Goal: Task Accomplishment & Management: Manage account settings

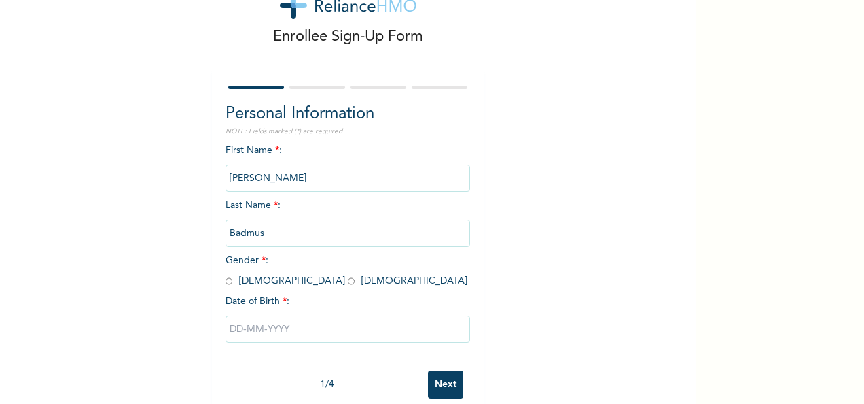
scroll to position [68, 0]
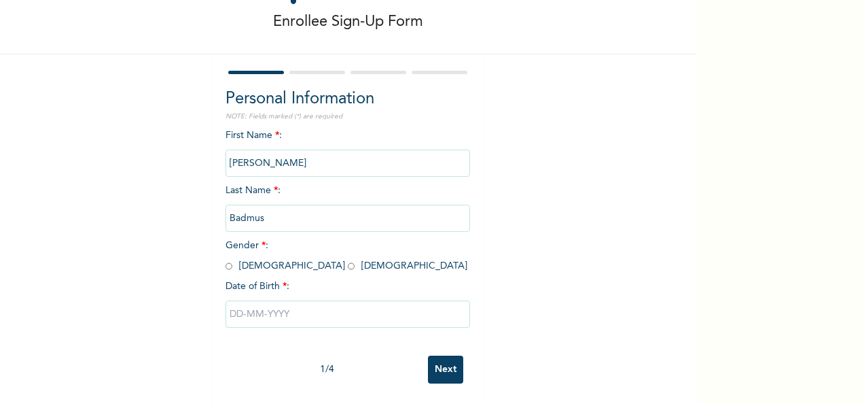
click at [226, 260] on input "radio" at bounding box center [229, 266] width 7 height 13
radio input "true"
click at [258, 301] on input "text" at bounding box center [348, 313] width 245 height 27
select select "7"
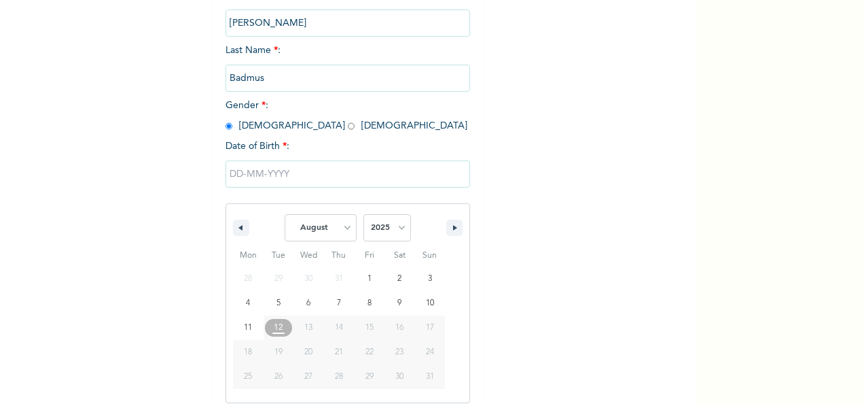
scroll to position [215, 0]
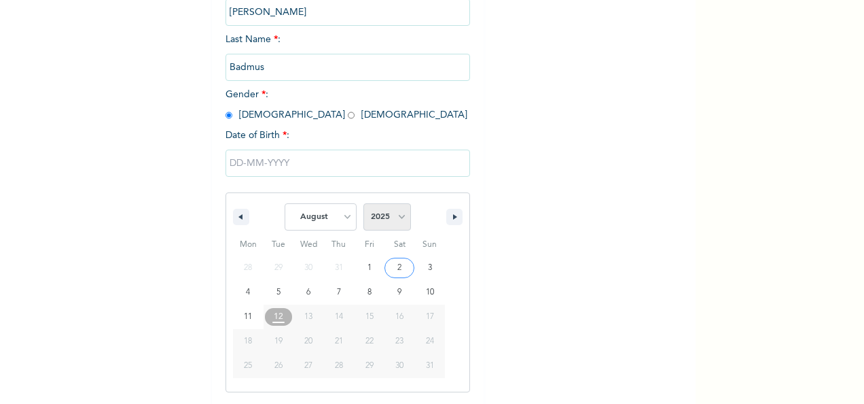
click at [393, 217] on select "2025 2024 2023 2022 2021 2020 2019 2018 2017 2016 2015 2014 2013 2012 2011 2010…" at bounding box center [388, 216] width 48 height 27
select select "1992"
click at [364, 205] on select "2025 2024 2023 2022 2021 2020 2019 2018 2017 2016 2015 2014 2013 2012 2011 2010…" at bounding box center [388, 216] width 48 height 27
click at [344, 221] on select "January February March April May June July August September October November De…" at bounding box center [321, 216] width 72 height 27
select select "2"
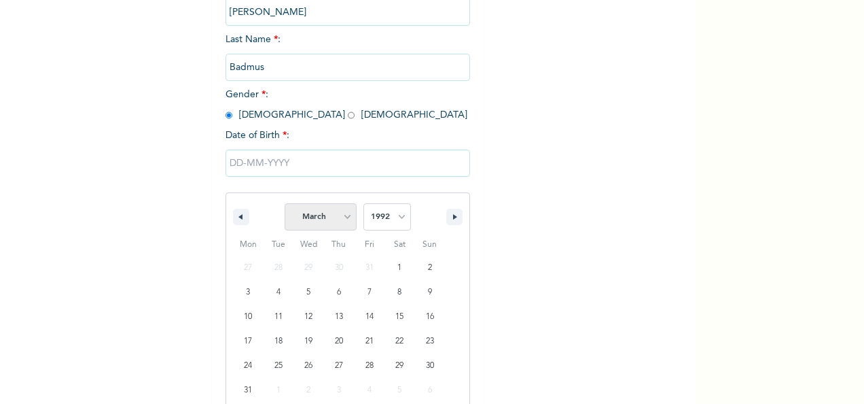
click at [285, 205] on select "January February March April May June July August September October November De…" at bounding box center [321, 216] width 72 height 27
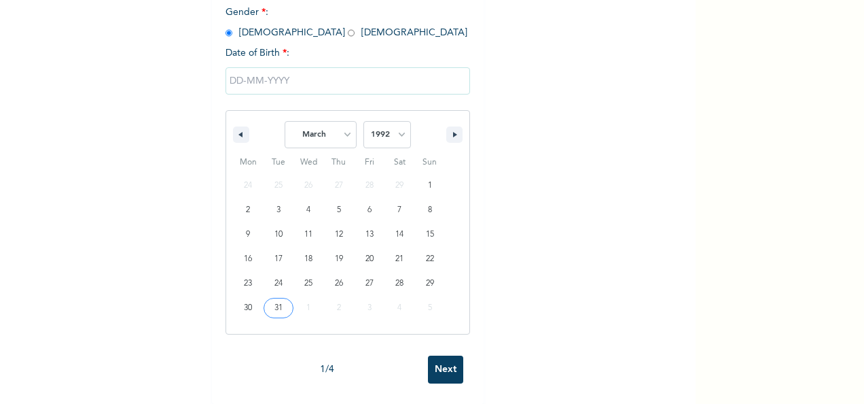
type input "03/31/1992"
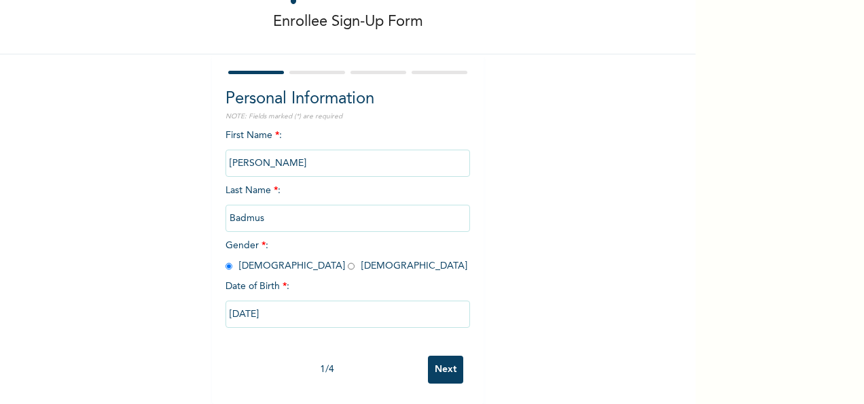
click at [439, 356] on input "Next" at bounding box center [445, 369] width 35 height 28
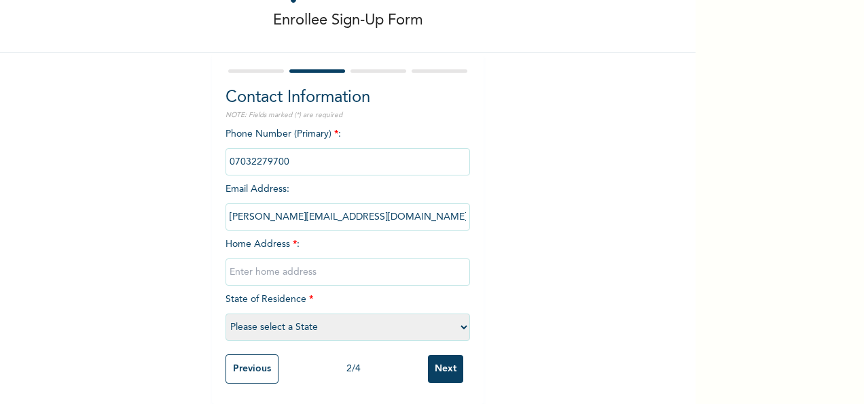
click at [309, 258] on input "text" at bounding box center [348, 271] width 245 height 27
type input "2"
type input "4 Dapo Adeoye Street"
click at [346, 316] on select "Please select a State Abia Abuja (FCT) Adamawa Akwa Ibom Anambra Bauchi Bayelsa…" at bounding box center [348, 326] width 245 height 27
select select "25"
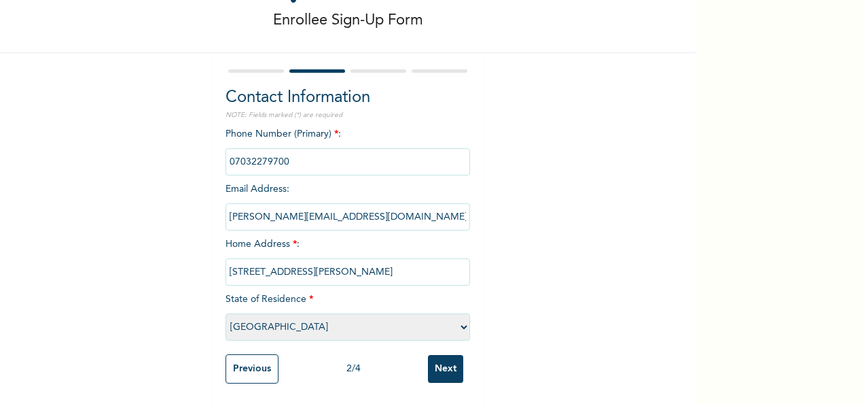
click at [226, 313] on select "Please select a State Abia Abuja (FCT) Adamawa Akwa Ibom Anambra Bauchi Bayelsa…" at bounding box center [348, 326] width 245 height 27
click at [447, 355] on input "Next" at bounding box center [445, 369] width 35 height 28
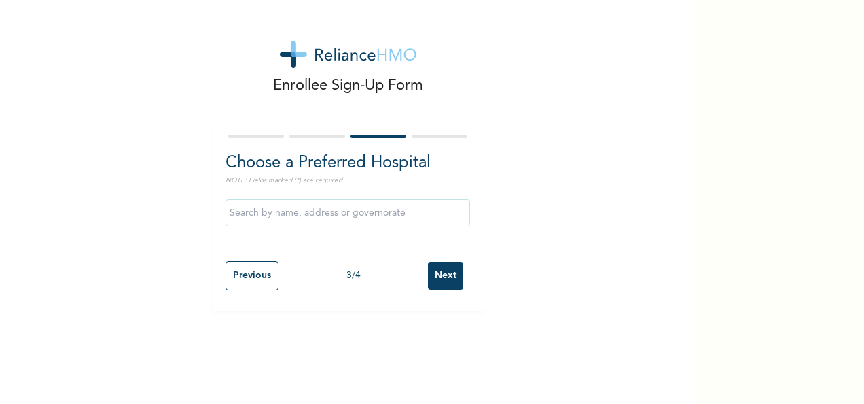
click at [287, 217] on input "text" at bounding box center [348, 212] width 245 height 27
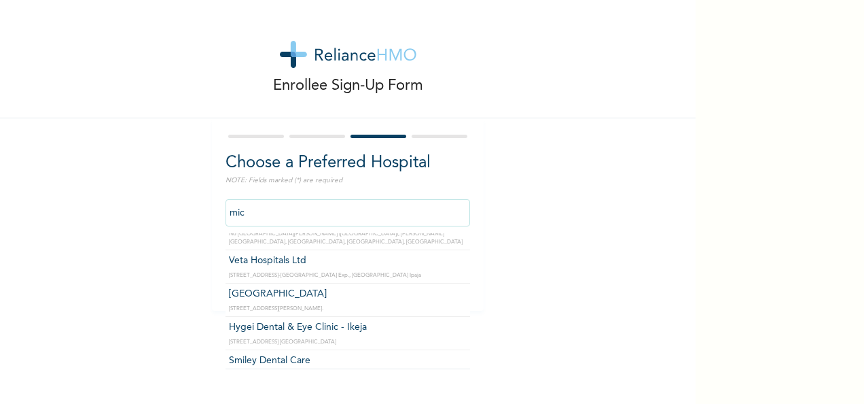
scroll to position [71, 0]
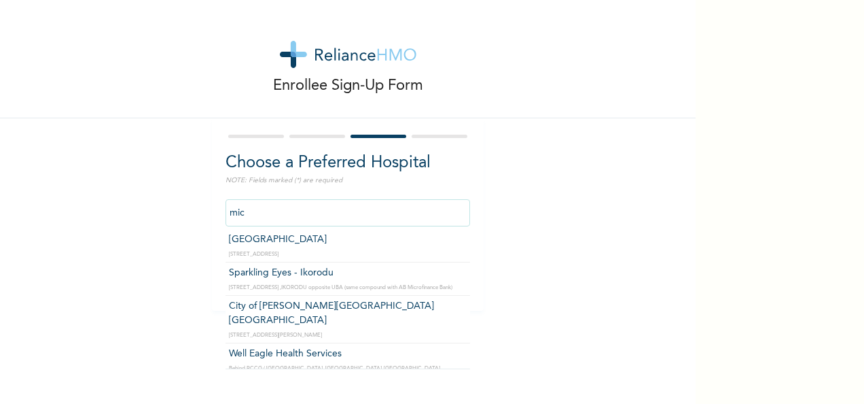
type input "Micel Hospital"
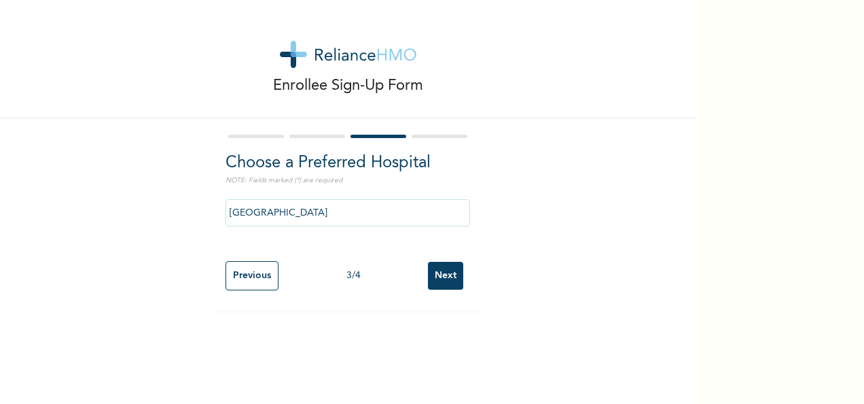
click at [455, 262] on input "Next" at bounding box center [445, 276] width 35 height 28
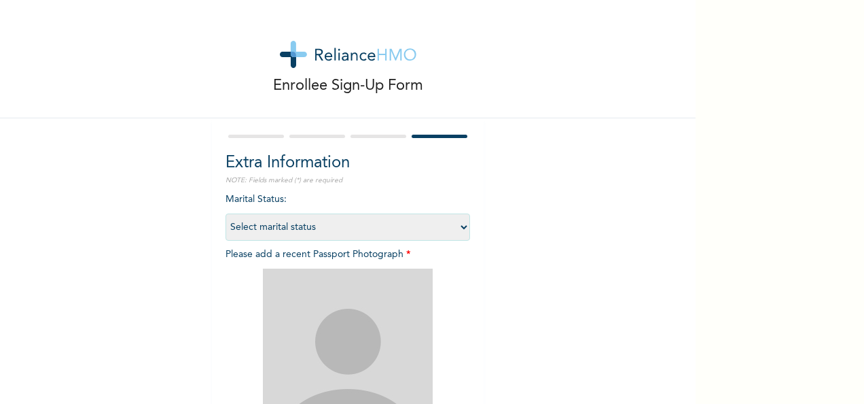
click at [334, 223] on select "Select marital status Single Married Divorced Widow/Widower" at bounding box center [348, 226] width 245 height 27
select select "2"
click at [226, 213] on select "Select marital status Single Married Divorced Widow/Widower" at bounding box center [348, 226] width 245 height 27
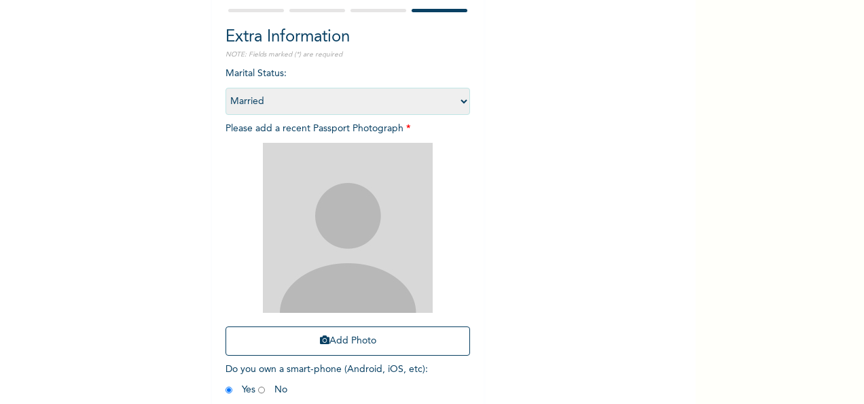
scroll to position [136, 0]
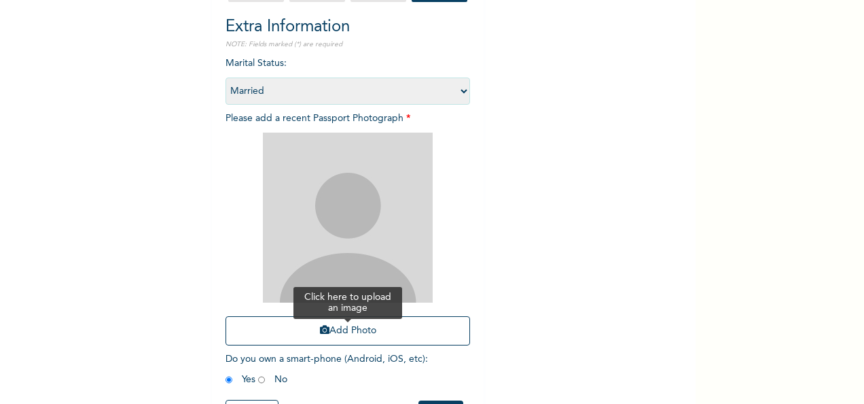
click at [344, 336] on button "Add Photo" at bounding box center [348, 330] width 245 height 29
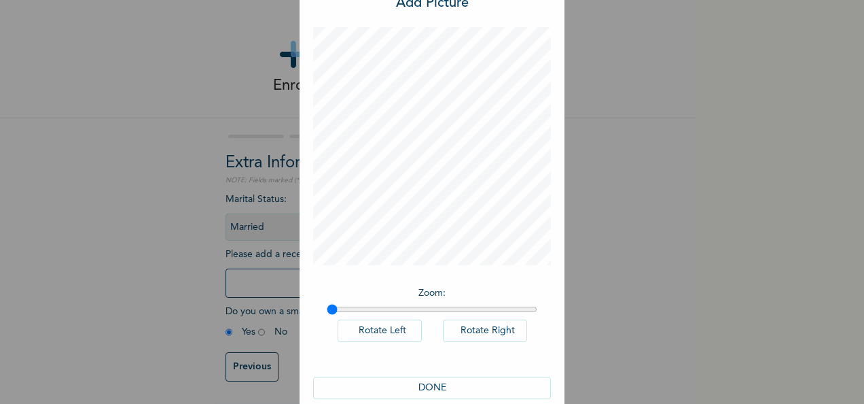
scroll to position [68, 0]
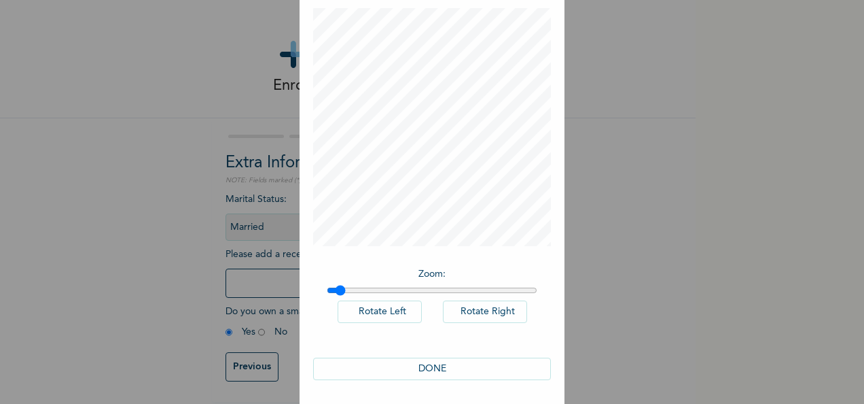
drag, startPoint x: 325, startPoint y: 285, endPoint x: 334, endPoint y: 287, distance: 9.7
type input "1.04"
click at [334, 287] on input "range" at bounding box center [432, 290] width 211 height 11
drag, startPoint x: 428, startPoint y: 368, endPoint x: 442, endPoint y: 361, distance: 15.2
click at [429, 368] on button "DONE" at bounding box center [432, 368] width 238 height 22
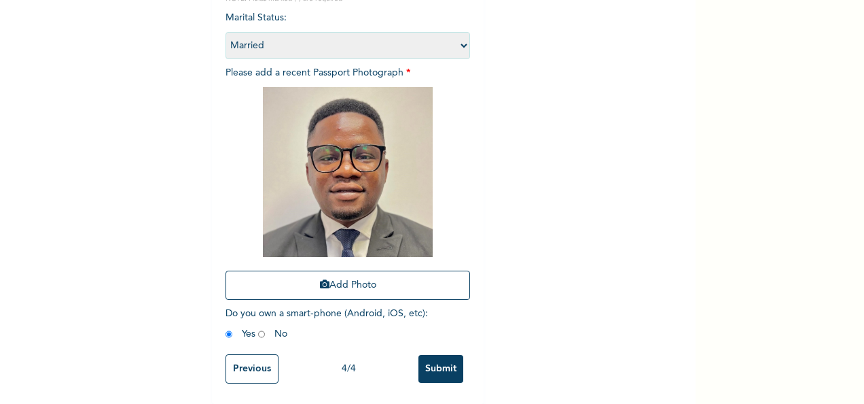
scroll to position [193, 0]
drag, startPoint x: 433, startPoint y: 354, endPoint x: 448, endPoint y: 341, distance: 19.8
click at [433, 355] on input "Submit" at bounding box center [441, 369] width 45 height 28
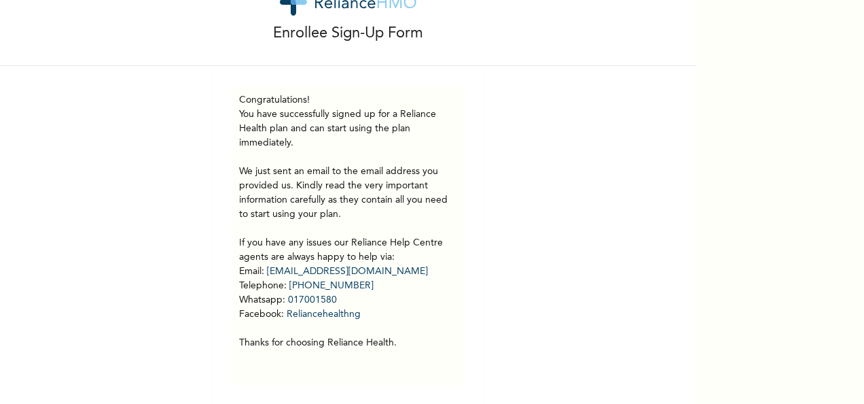
scroll to position [65, 0]
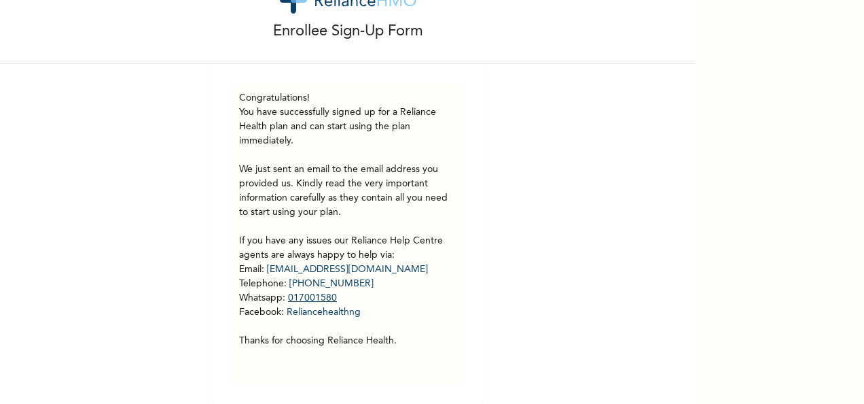
click at [321, 293] on link "017001580" at bounding box center [312, 298] width 49 height 10
drag, startPoint x: 326, startPoint y: 288, endPoint x: 284, endPoint y: 289, distance: 42.1
click at [284, 289] on p "You have successfully signed up for a Reliance Health plan and can start using …" at bounding box center [347, 226] width 217 height 243
copy link "017001580"
click at [73, 139] on div "Enrollee Sign-Up Form Congratulations! You have successfully signed up for a Re…" at bounding box center [348, 175] width 696 height 458
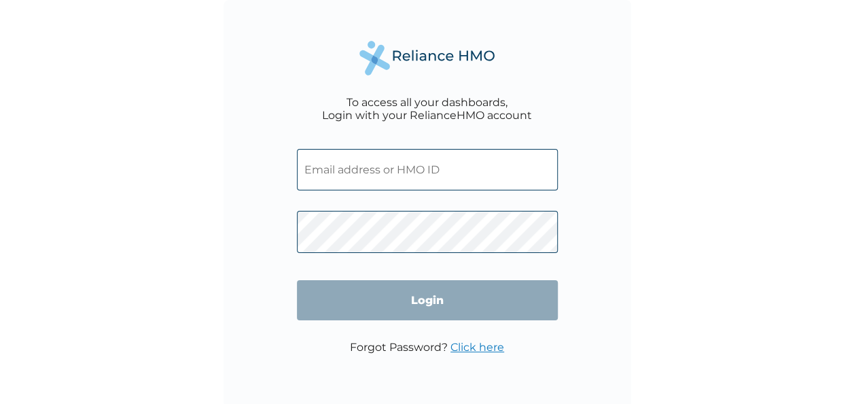
click at [448, 164] on input "text" at bounding box center [427, 169] width 261 height 41
click at [454, 173] on input "text" at bounding box center [427, 169] width 261 height 41
click at [626, 194] on div "To access all your dashboards, Login with your RelianceHMO account Login Forgot…" at bounding box center [428, 204] width 408 height 408
click at [472, 349] on link "Click here" at bounding box center [477, 346] width 54 height 13
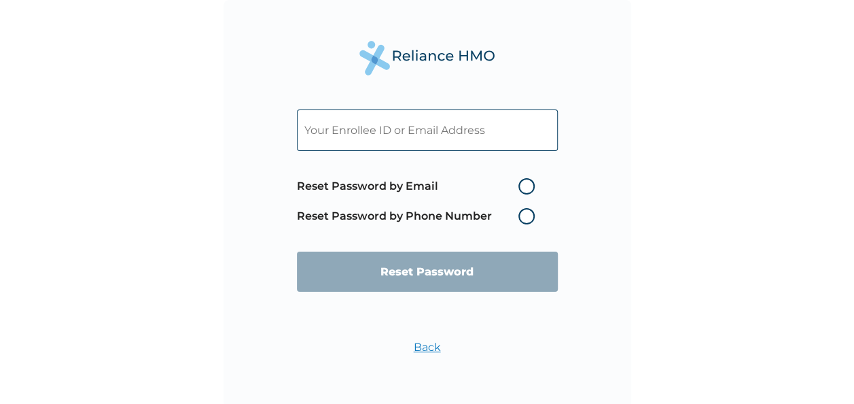
click at [525, 183] on label "Reset Password by Email" at bounding box center [419, 186] width 245 height 16
click at [521, 183] on input "Reset Password by Email" at bounding box center [510, 186] width 22 height 22
radio input "true"
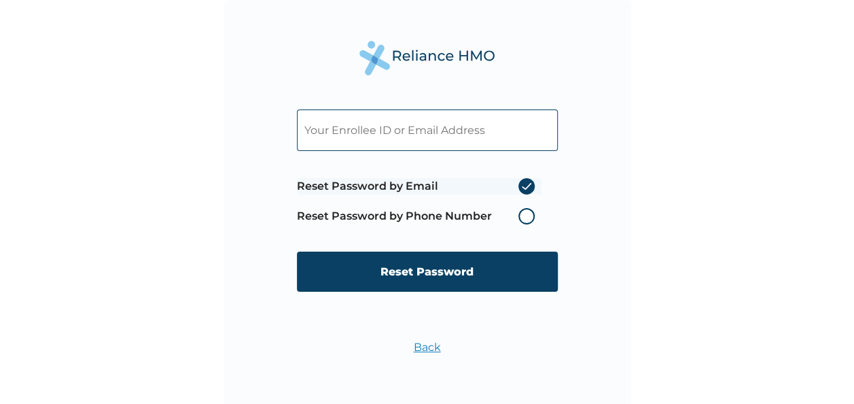
click at [393, 124] on input "text" at bounding box center [427, 129] width 261 height 41
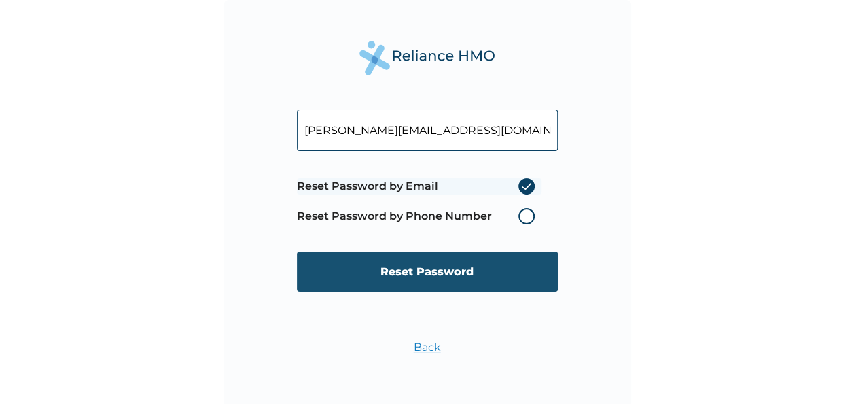
type input "m.badmus@regiusassetmanagement.com"
drag, startPoint x: 439, startPoint y: 269, endPoint x: 421, endPoint y: 292, distance: 29.1
drag, startPoint x: 421, startPoint y: 292, endPoint x: 363, endPoint y: 288, distance: 58.6
click at [363, 288] on input "Reset Password" at bounding box center [427, 271] width 261 height 40
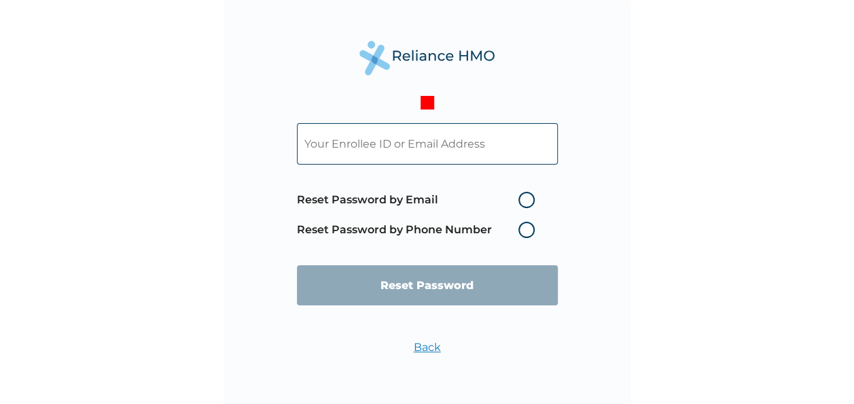
click at [522, 199] on label "Reset Password by Email" at bounding box center [419, 200] width 245 height 16
click at [521, 199] on input "Reset Password by Email" at bounding box center [510, 200] width 22 height 22
radio input "true"
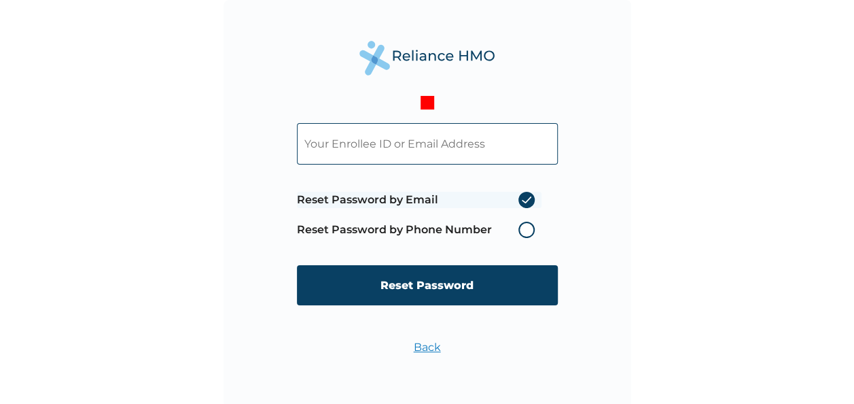
click at [387, 149] on input "text" at bounding box center [427, 143] width 261 height 41
type input "m.badmus@regiusassetmanagement.com"
click at [444, 289] on input "Reset Password" at bounding box center [427, 285] width 261 height 40
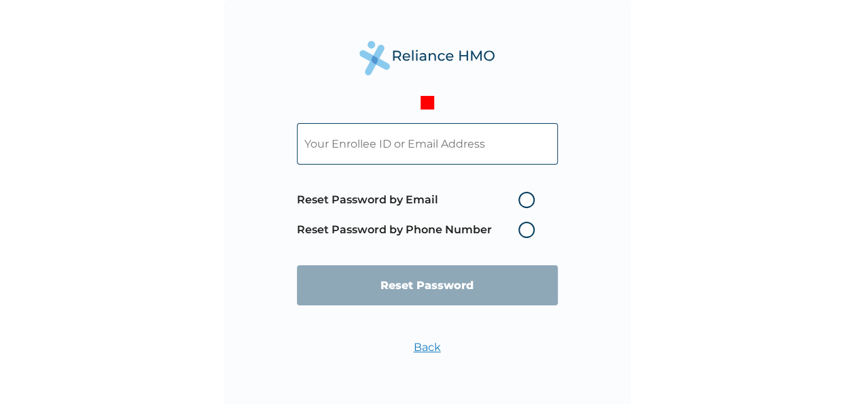
drag, startPoint x: 522, startPoint y: 228, endPoint x: 512, endPoint y: 241, distance: 16.0
click at [522, 227] on label "Reset Password by Phone Number" at bounding box center [419, 229] width 245 height 16
click at [530, 228] on label "Reset Password by Phone Number" at bounding box center [419, 229] width 245 height 16
click at [528, 231] on label "Reset Password by Phone Number" at bounding box center [419, 229] width 245 height 16
click at [433, 224] on label "Reset Password by Phone Number" at bounding box center [419, 229] width 245 height 16
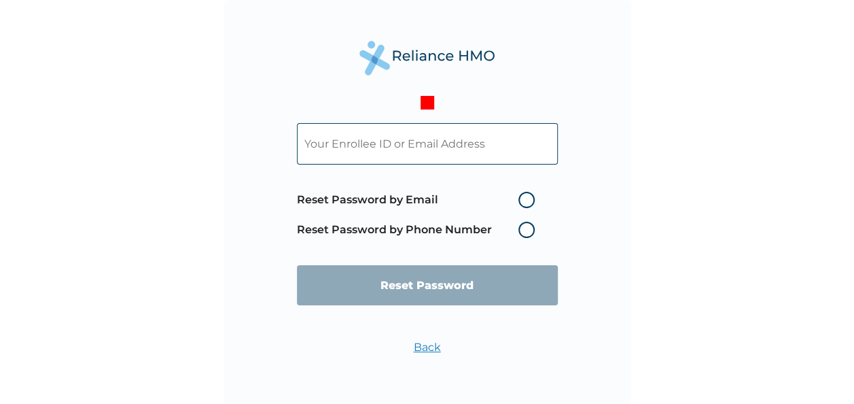
click at [435, 135] on input "text" at bounding box center [427, 143] width 261 height 41
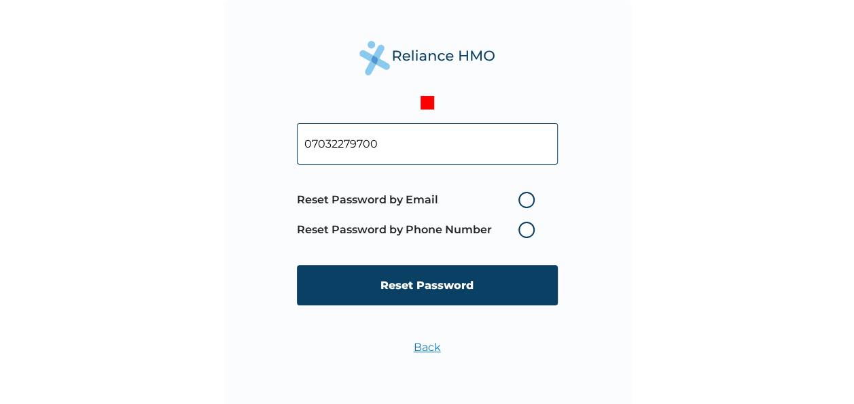
type input "07032279700"
click at [528, 230] on label "Reset Password by Phone Number" at bounding box center [419, 229] width 245 height 16
click at [523, 234] on label "Reset Password by Phone Number" at bounding box center [419, 229] width 245 height 16
click at [527, 198] on label "Reset Password by Email" at bounding box center [419, 200] width 245 height 16
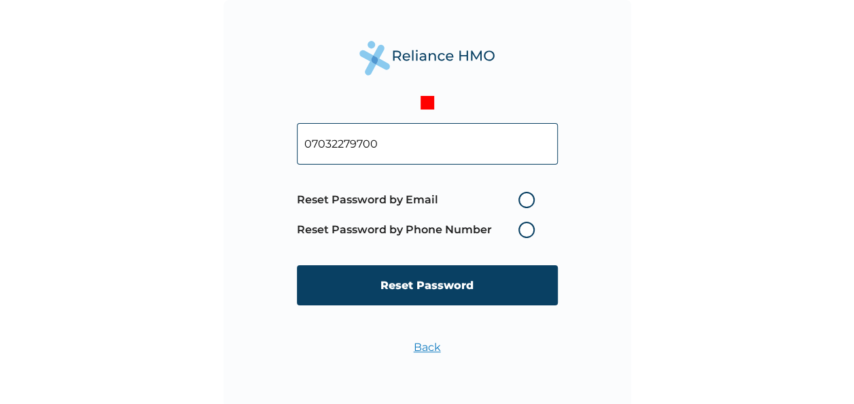
click at [521, 198] on input "Reset Password by Email" at bounding box center [510, 200] width 22 height 22
radio input "true"
click at [527, 230] on label "Reset Password by Phone Number" at bounding box center [419, 229] width 245 height 16
click at [529, 199] on label "Reset Password by Email" at bounding box center [419, 200] width 245 height 16
click at [521, 199] on input "Reset Password by Email" at bounding box center [510, 200] width 22 height 22
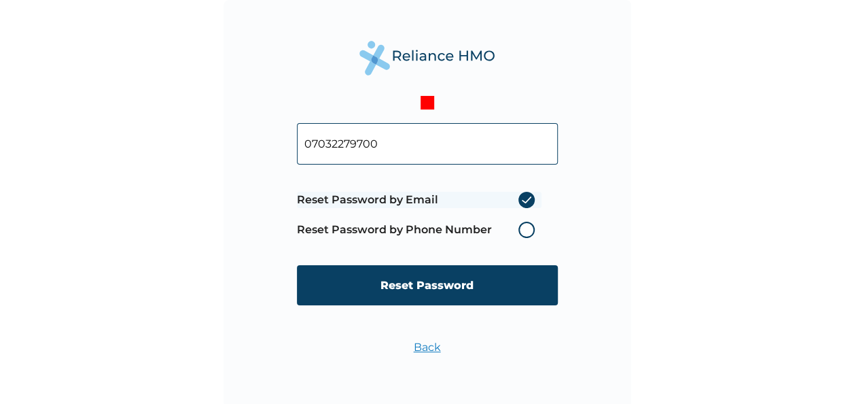
click at [380, 145] on input "07032279700" at bounding box center [427, 143] width 261 height 41
drag, startPoint x: 412, startPoint y: 144, endPoint x: 112, endPoint y: 136, distance: 299.7
click at [113, 137] on div "07032279700 Reset Password by Email Reset Password by Phone Number Reset Passwo…" at bounding box center [427, 202] width 854 height 404
type input "m.badmus@regiusassetmanagement.com"
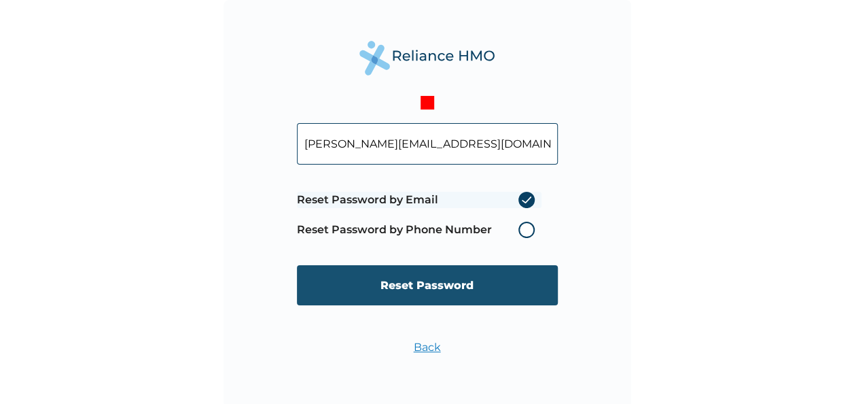
click at [443, 284] on input "Reset Password" at bounding box center [427, 285] width 261 height 40
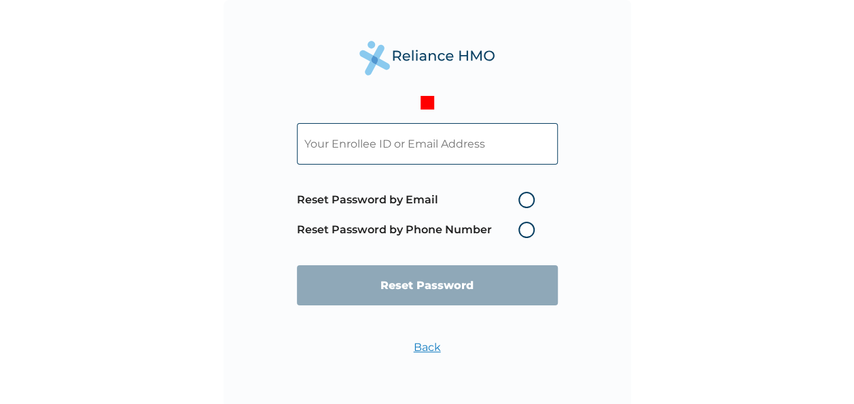
click at [427, 347] on link "Back" at bounding box center [427, 346] width 27 height 13
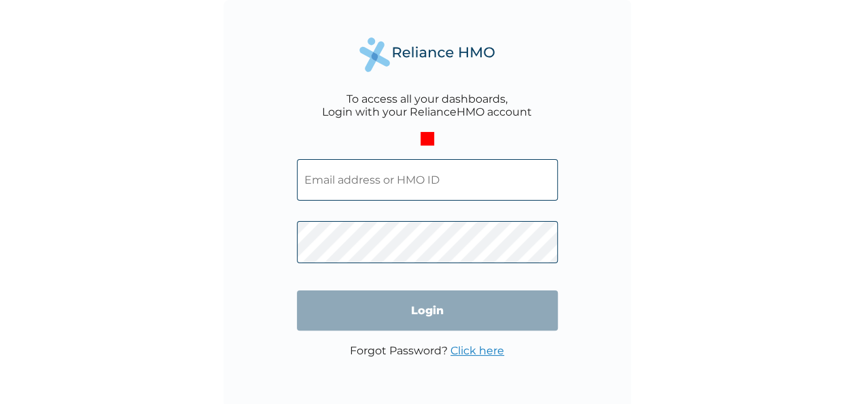
click at [385, 187] on input "text" at bounding box center [427, 179] width 261 height 41
click at [349, 175] on input "text" at bounding box center [427, 179] width 261 height 41
paste input "CTE/10314/A"
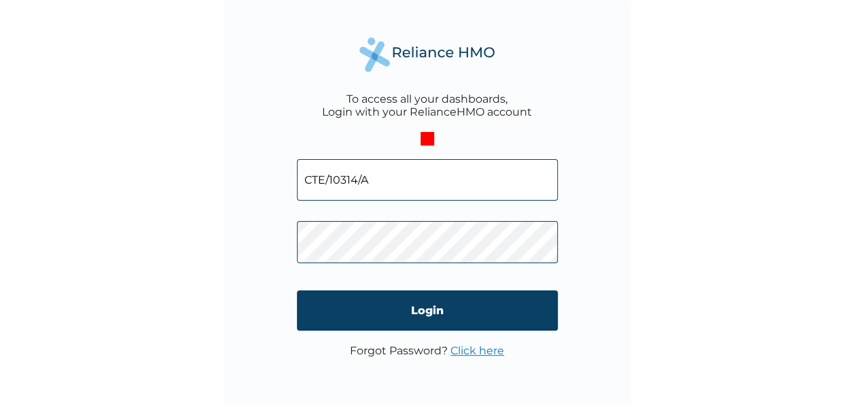
type input "CTE/10314/A"
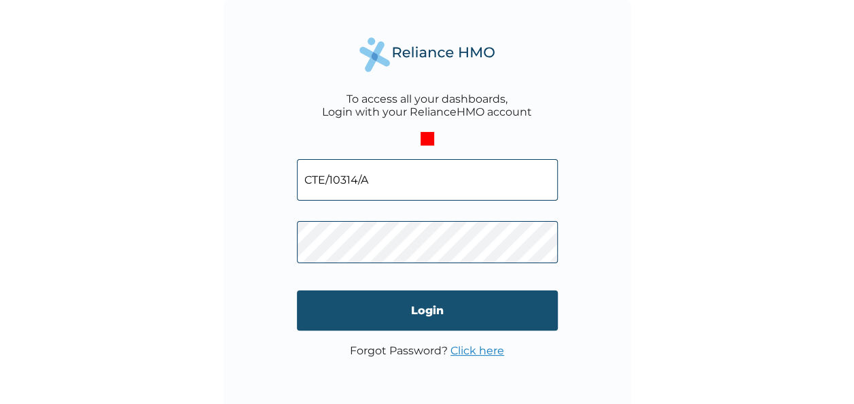
click at [423, 311] on input "Login" at bounding box center [427, 310] width 261 height 40
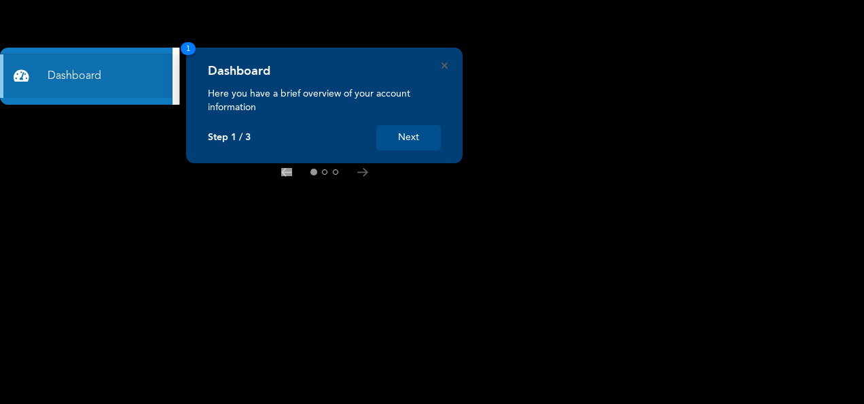
click at [405, 139] on button "Next" at bounding box center [408, 137] width 65 height 25
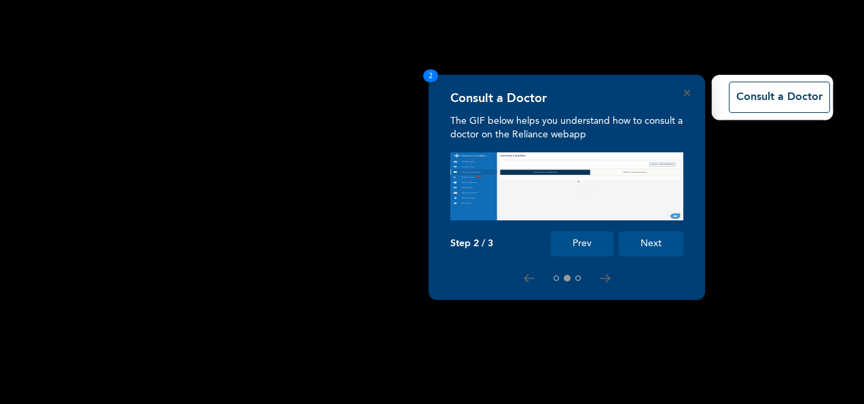
click at [647, 243] on button "Next" at bounding box center [651, 243] width 65 height 25
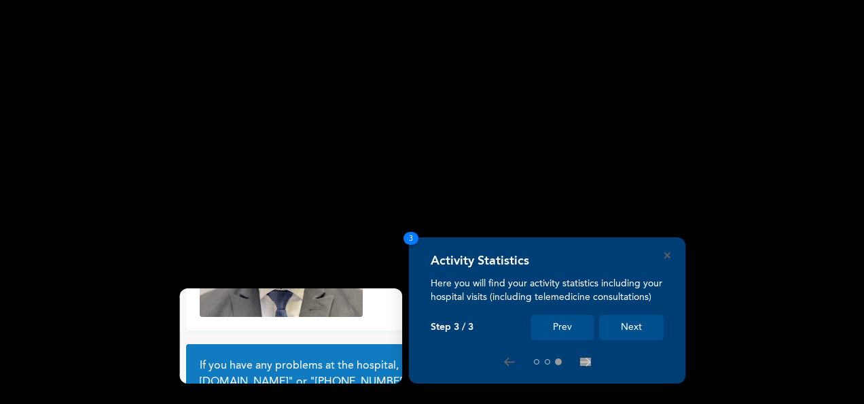
scroll to position [122, 0]
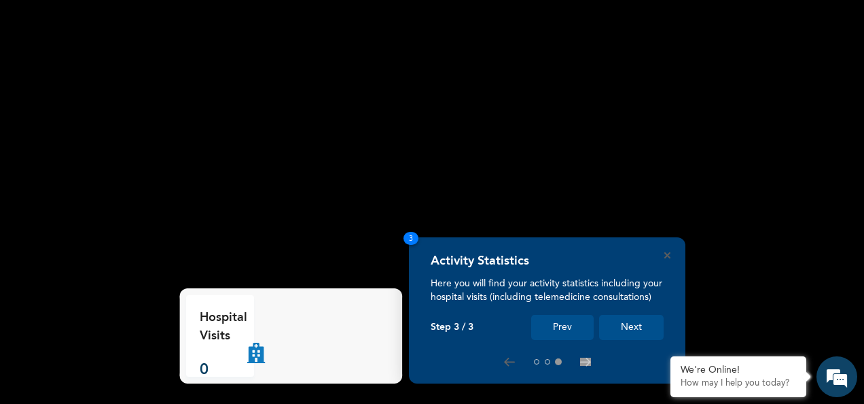
click at [637, 325] on button "Next" at bounding box center [631, 327] width 65 height 25
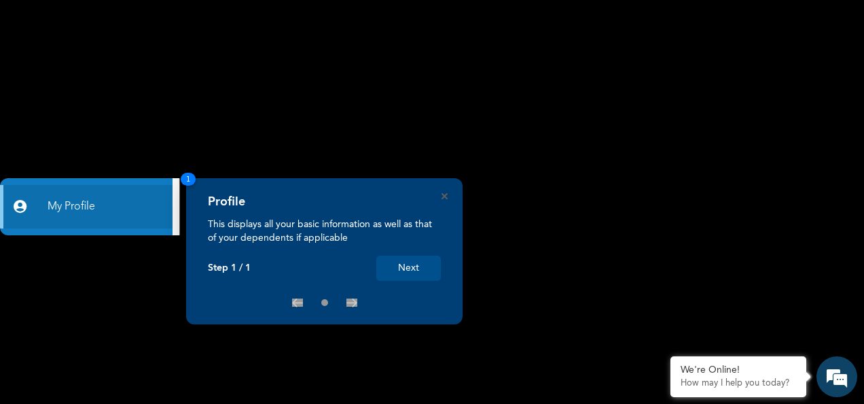
click at [422, 265] on button "Next" at bounding box center [408, 267] width 65 height 25
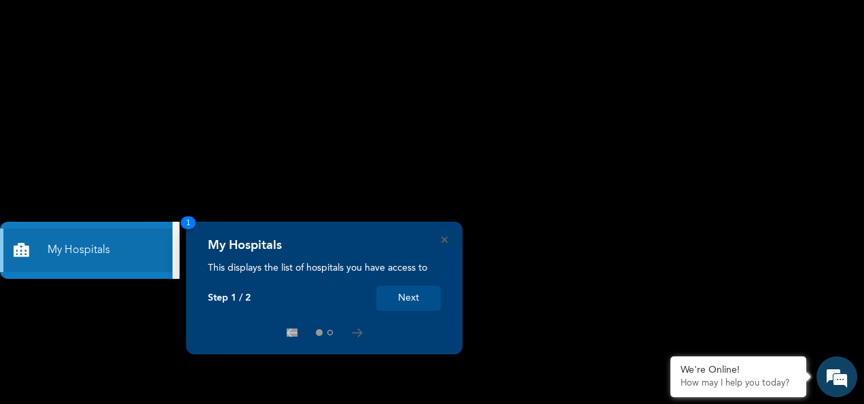
click at [412, 299] on button "Next" at bounding box center [408, 297] width 65 height 25
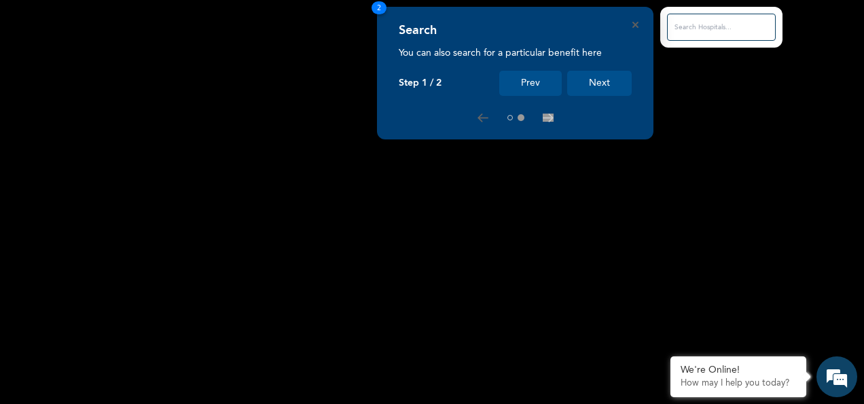
drag, startPoint x: 597, startPoint y: 87, endPoint x: 598, endPoint y: 98, distance: 10.9
click at [597, 90] on button "Next" at bounding box center [599, 83] width 65 height 25
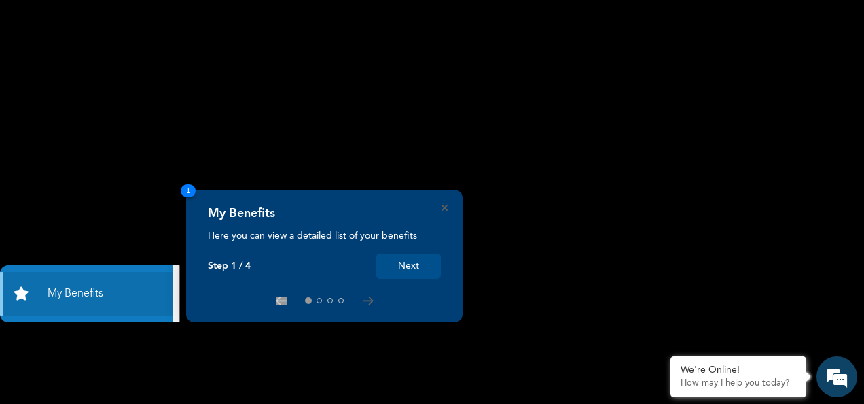
click at [419, 268] on button "Next" at bounding box center [408, 265] width 65 height 25
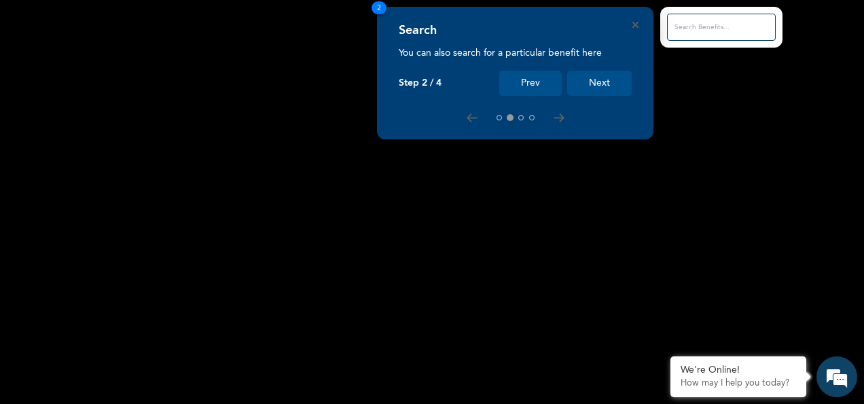
click at [609, 80] on button "Next" at bounding box center [599, 83] width 65 height 25
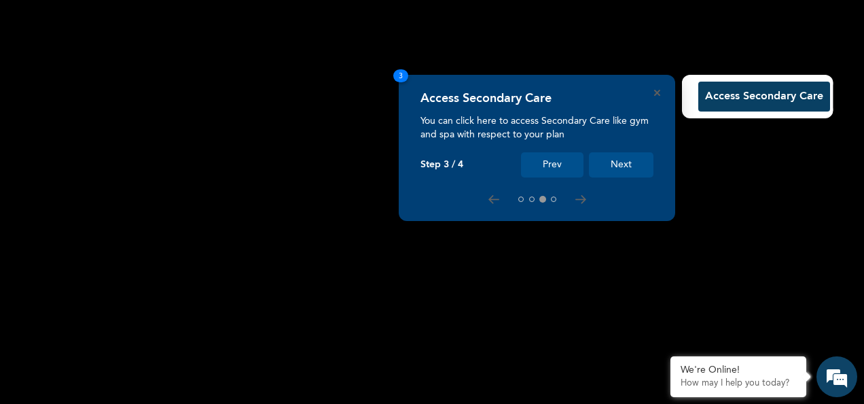
click at [614, 164] on button "Next" at bounding box center [621, 164] width 65 height 25
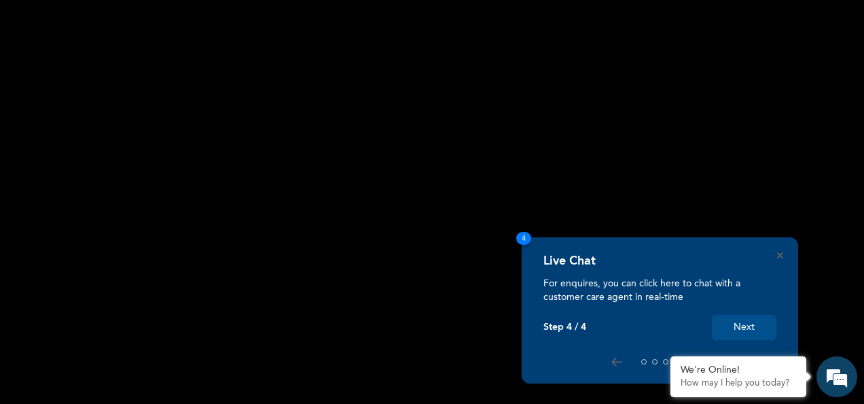
click at [744, 325] on button "Next" at bounding box center [744, 327] width 65 height 25
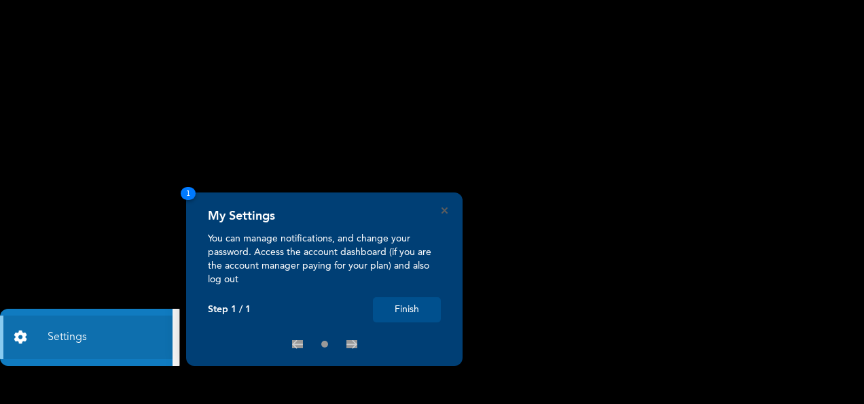
click at [423, 308] on button "Finish" at bounding box center [407, 309] width 68 height 25
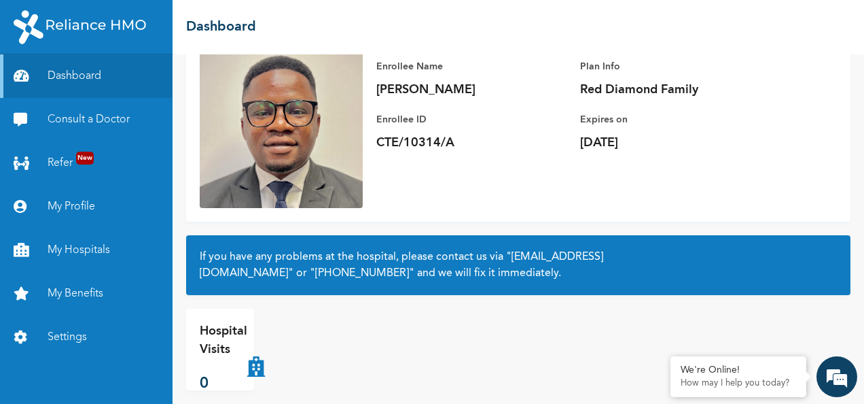
scroll to position [122, 0]
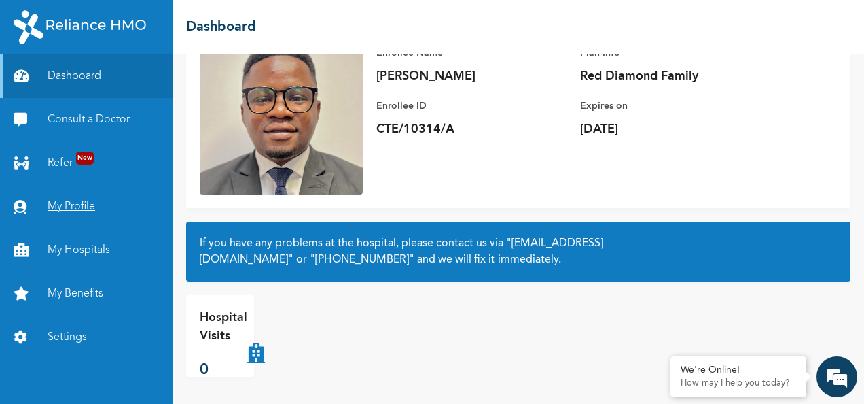
click at [67, 207] on link "My Profile" at bounding box center [86, 206] width 173 height 43
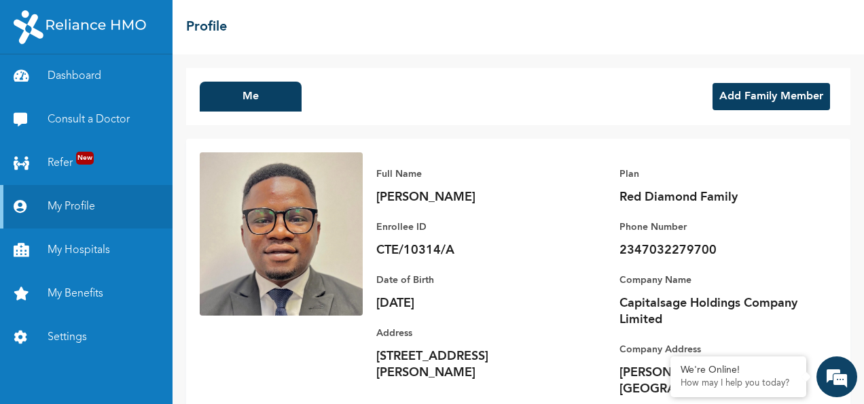
click at [729, 194] on p "Red Diamond Family" at bounding box center [715, 197] width 190 height 16
drag, startPoint x: 611, startPoint y: 194, endPoint x: 732, endPoint y: 196, distance: 121.6
click at [732, 196] on p "Red Diamond Family" at bounding box center [715, 197] width 190 height 16
copy p "Red Diamond Family"
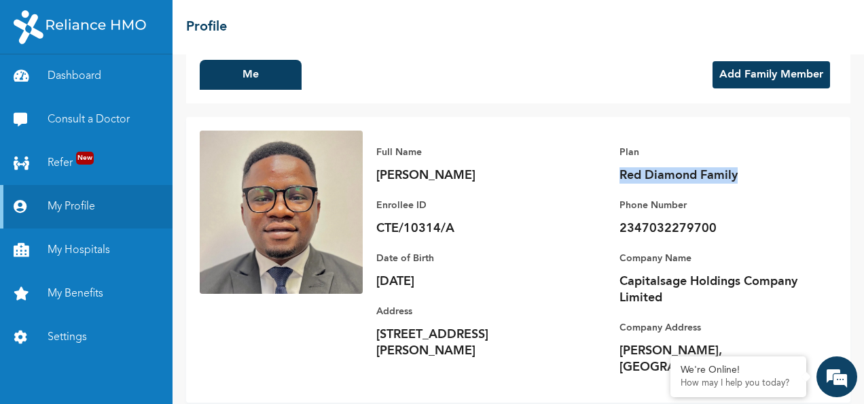
scroll to position [31, 0]
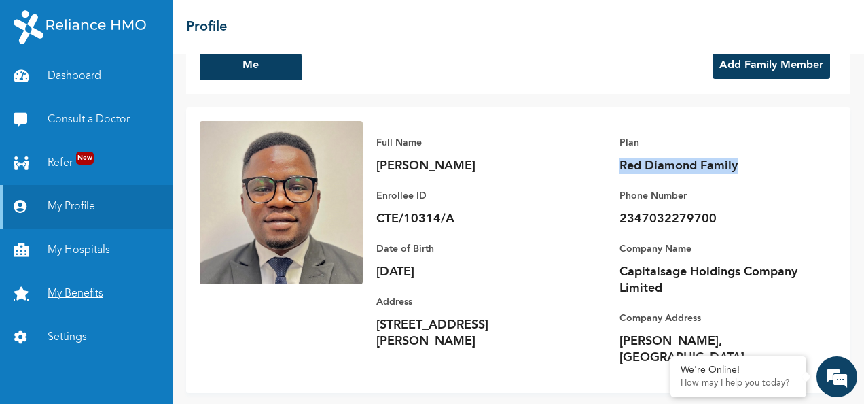
click at [73, 292] on link "My Benefits" at bounding box center [86, 293] width 173 height 43
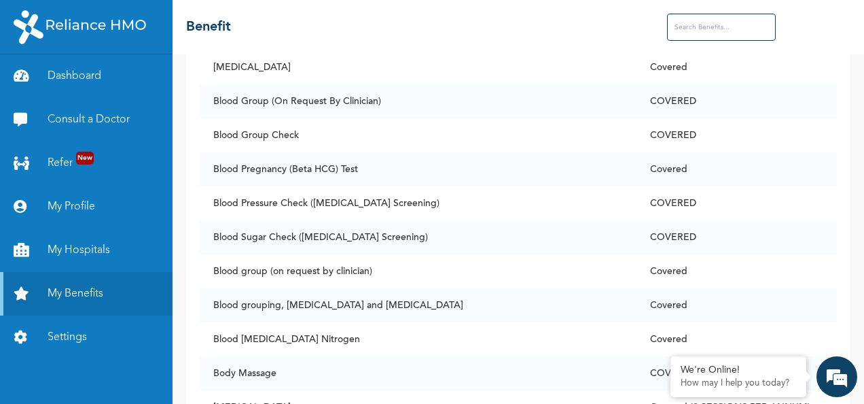
scroll to position [1019, 0]
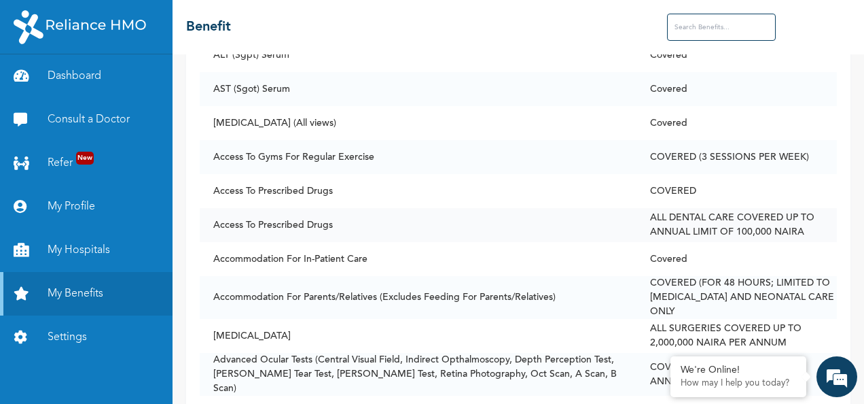
scroll to position [204, 0]
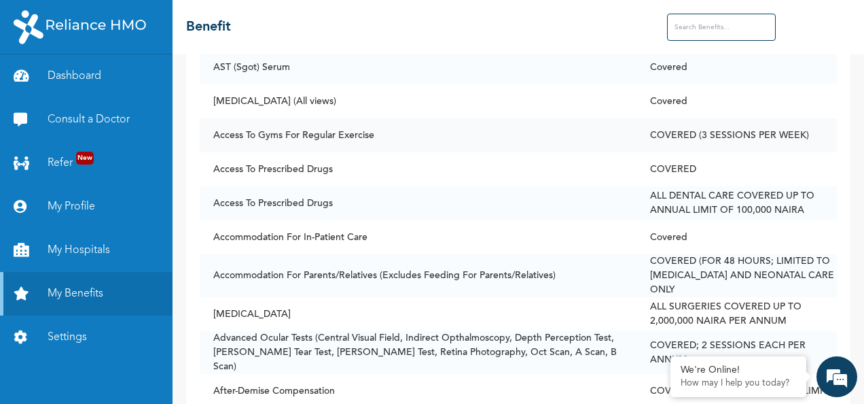
click at [313, 136] on td "Access To Gyms For Regular Exercise" at bounding box center [418, 135] width 437 height 34
click at [723, 131] on td "COVERED (3 SESSIONS PER WEEK)" at bounding box center [737, 135] width 200 height 34
click at [220, 135] on td "Access To Gyms For Regular Exercise" at bounding box center [418, 135] width 437 height 34
click at [747, 129] on td "COVERED (3 SESSIONS PER WEEK)" at bounding box center [737, 135] width 200 height 34
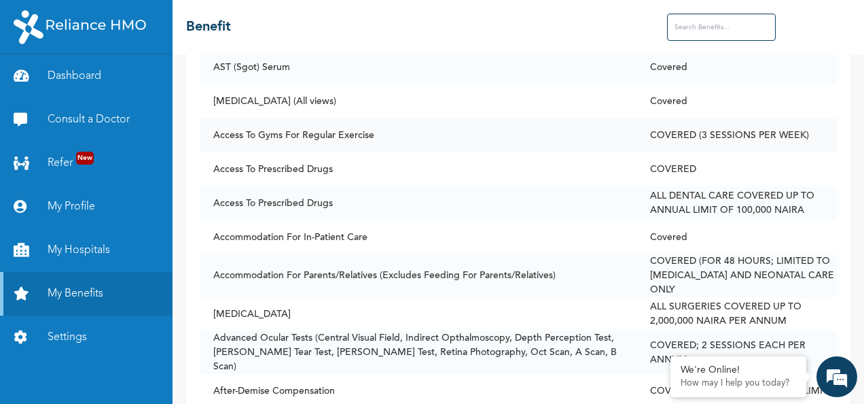
click at [288, 128] on td "Access To Gyms For Regular Exercise" at bounding box center [418, 135] width 437 height 34
click at [289, 128] on td "Access To Gyms For Regular Exercise" at bounding box center [418, 135] width 437 height 34
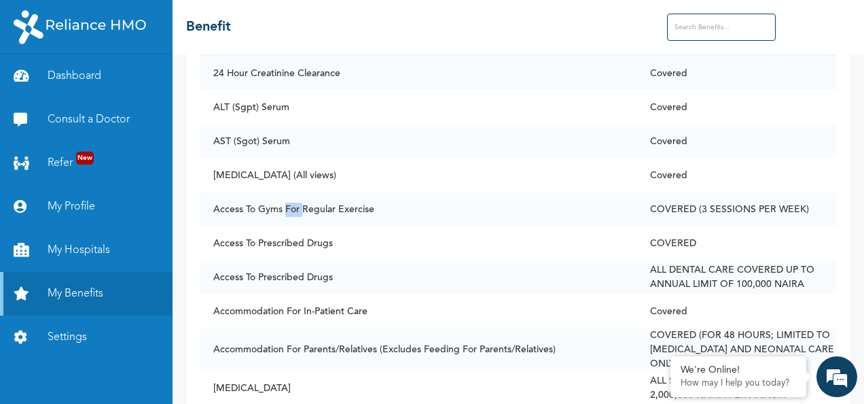
scroll to position [0, 0]
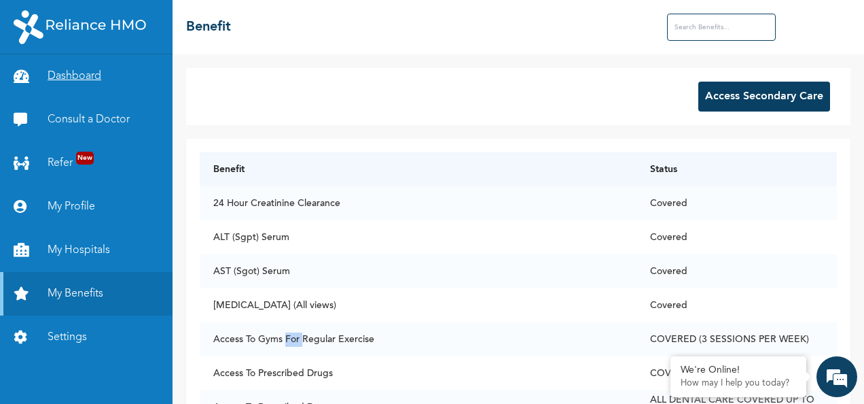
click at [78, 77] on link "Dashboard" at bounding box center [86, 75] width 173 height 43
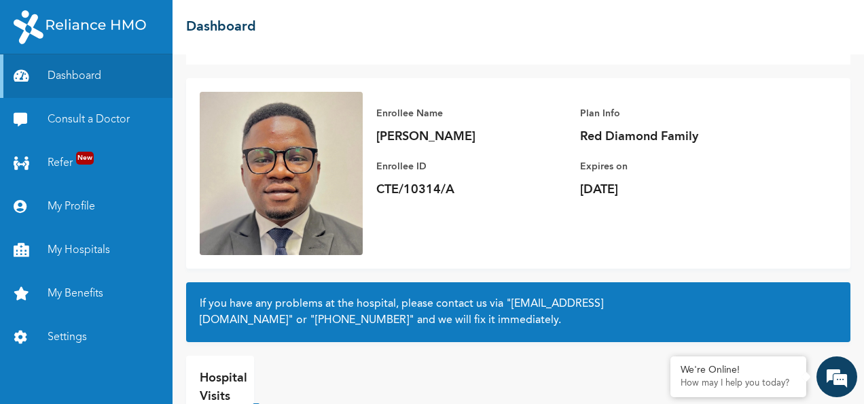
scroll to position [122, 0]
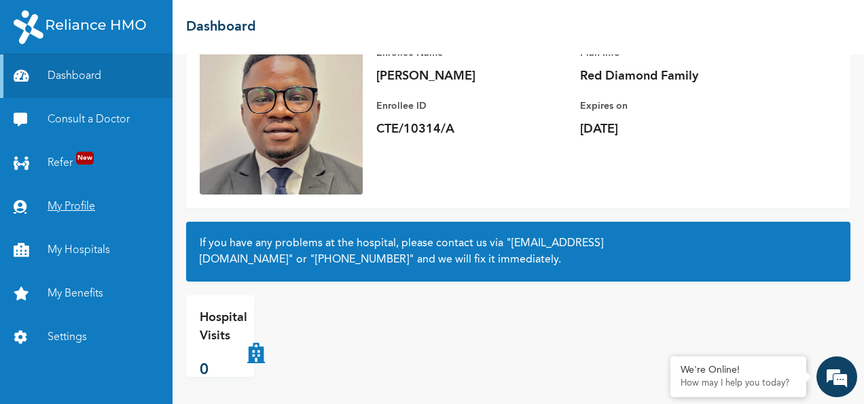
click at [79, 196] on link "My Profile" at bounding box center [86, 206] width 173 height 43
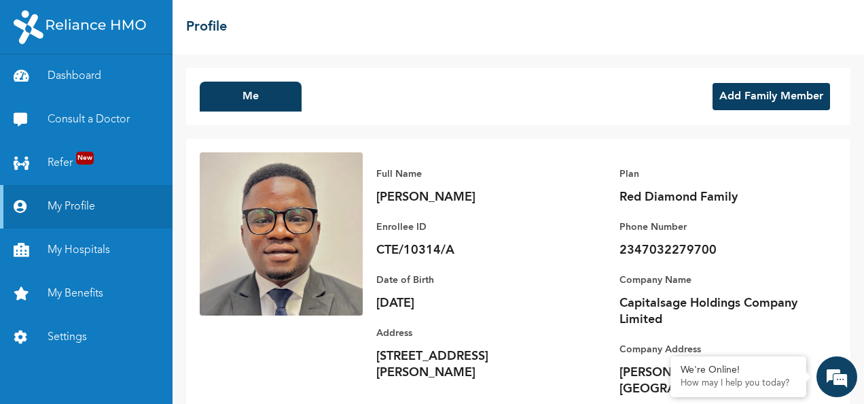
click at [745, 98] on button "Add Family Member" at bounding box center [772, 96] width 118 height 27
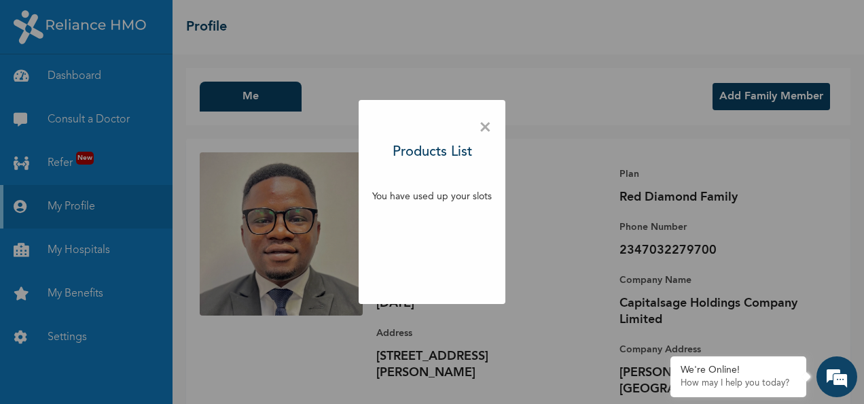
click at [484, 126] on span "×" at bounding box center [485, 127] width 13 height 29
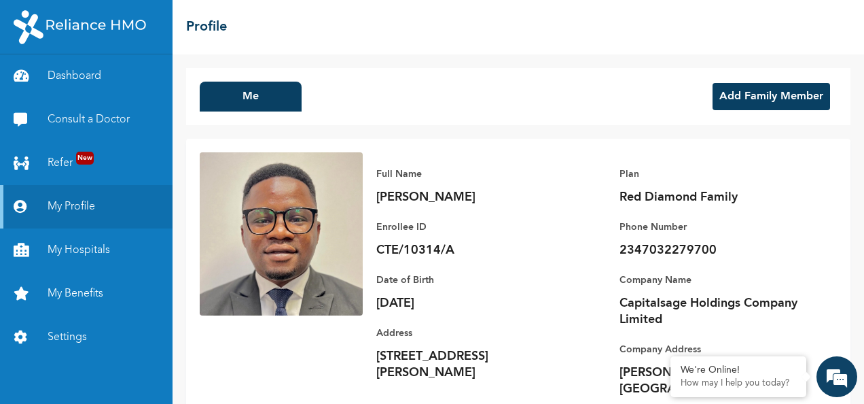
click at [737, 92] on button "Add Family Member" at bounding box center [772, 96] width 118 height 27
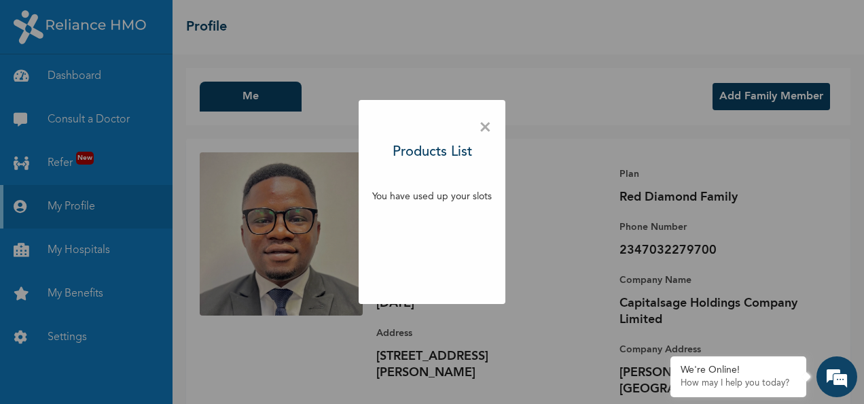
click at [432, 194] on p "You have used up your slots" at bounding box center [432, 197] width 120 height 14
click at [485, 124] on span "×" at bounding box center [485, 127] width 13 height 29
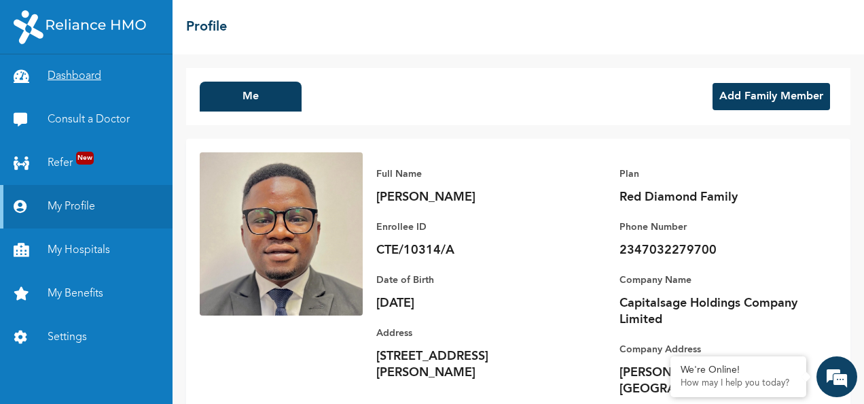
click at [78, 75] on link "Dashboard" at bounding box center [86, 75] width 173 height 43
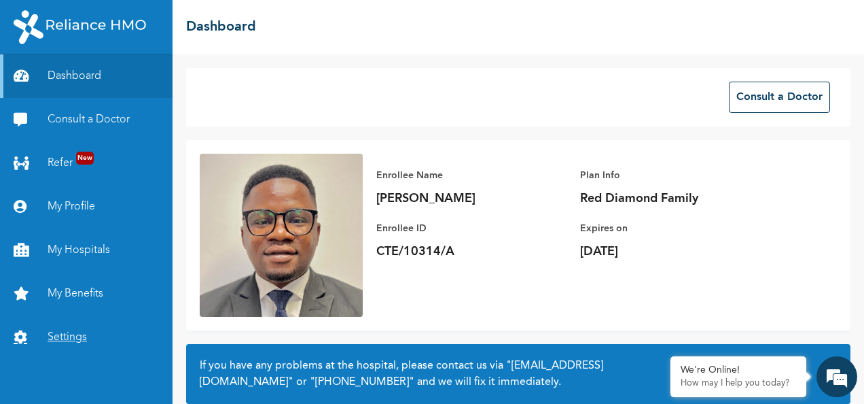
click at [67, 333] on link "Settings" at bounding box center [86, 336] width 173 height 43
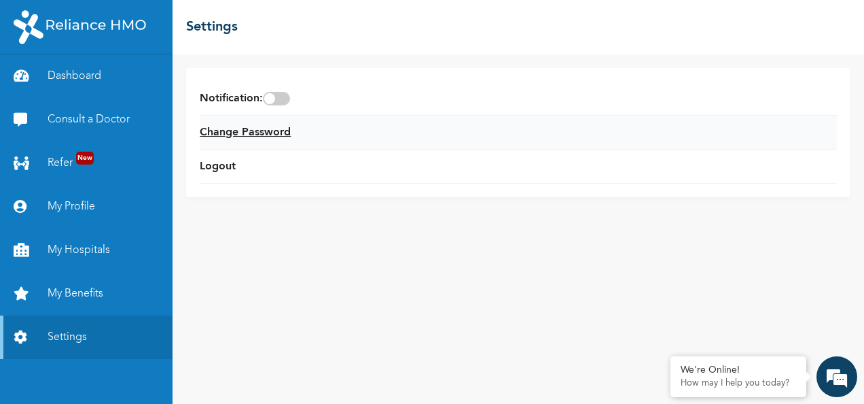
click at [255, 137] on link "Change Password" at bounding box center [245, 132] width 91 height 16
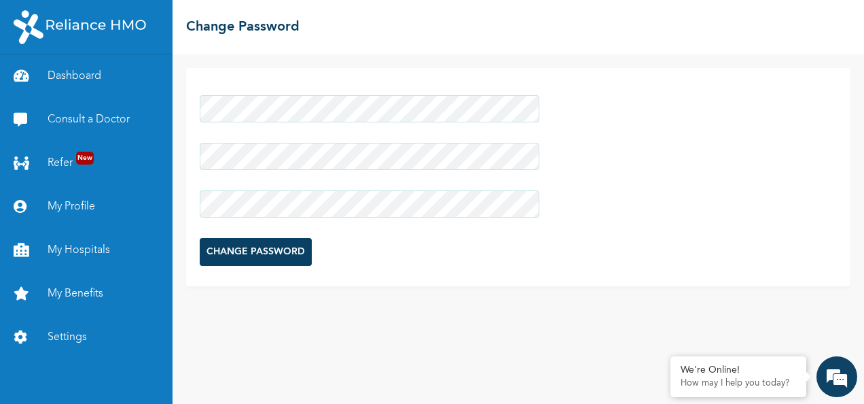
click at [271, 251] on input "CHANGE PASSWORD" at bounding box center [256, 252] width 112 height 28
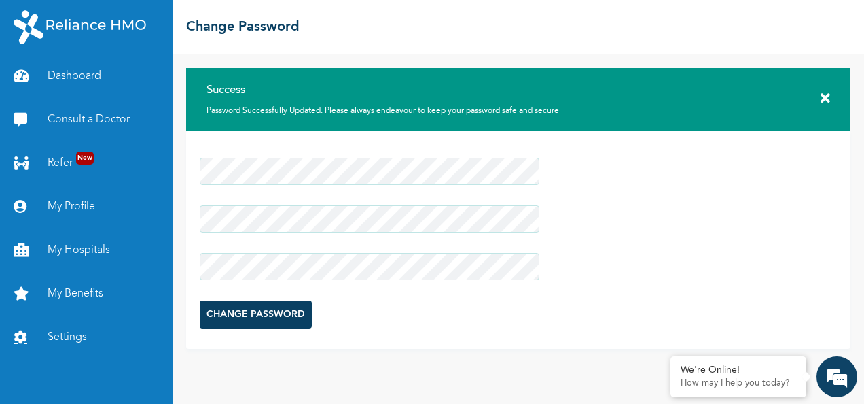
click at [66, 332] on link "Settings" at bounding box center [86, 336] width 173 height 43
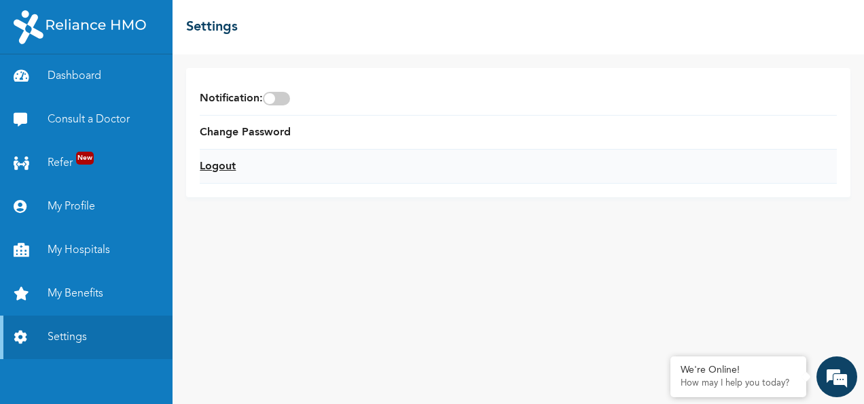
click at [213, 166] on link "Logout" at bounding box center [218, 166] width 36 height 16
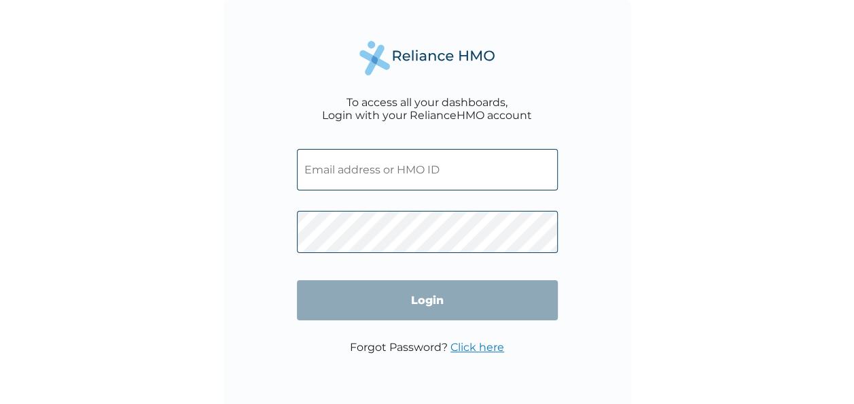
click at [434, 169] on input "text" at bounding box center [427, 169] width 261 height 41
type input "CTE/10314/A"
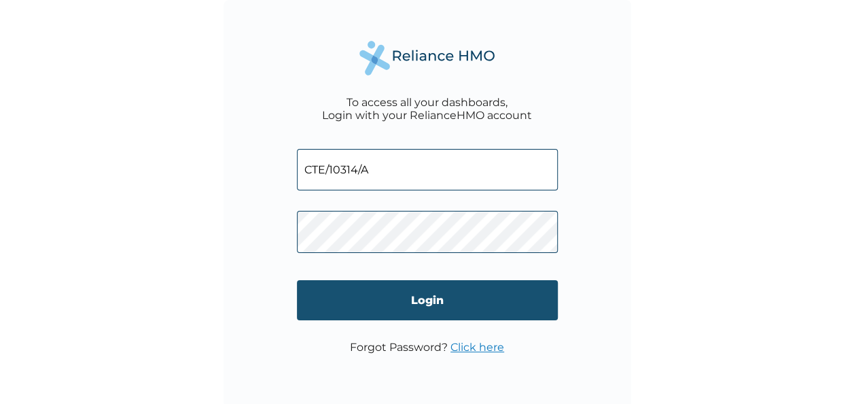
click at [411, 300] on input "Login" at bounding box center [427, 300] width 261 height 40
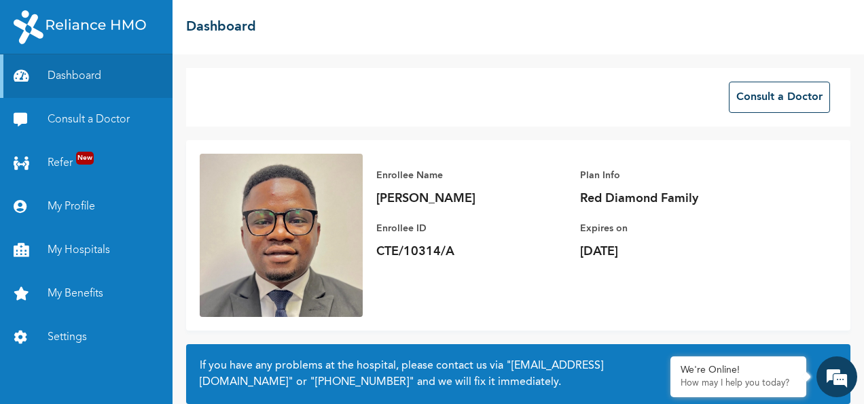
click at [768, 201] on p "Red Diamond Family" at bounding box center [675, 198] width 190 height 16
